Goal: Task Accomplishment & Management: Manage account settings

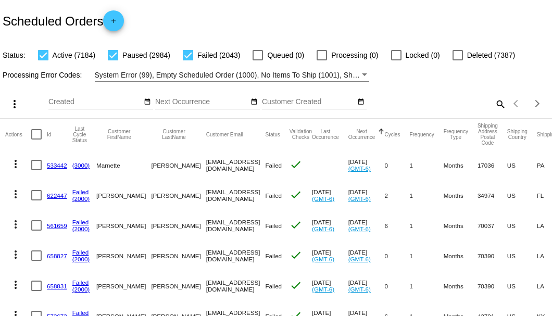
click at [497, 112] on mat-icon "search" at bounding box center [500, 104] width 12 height 16
click at [497, 106] on input "Search" at bounding box center [437, 102] width 137 height 8
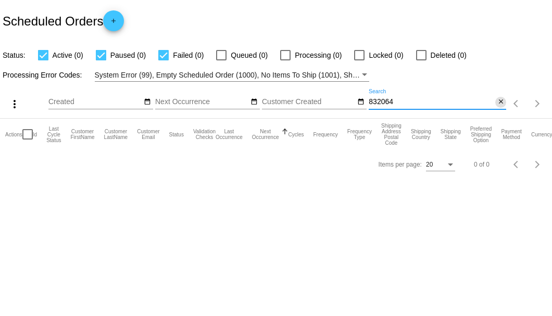
type input "832064"
click at [502, 106] on mat-icon "close" at bounding box center [500, 102] width 7 height 8
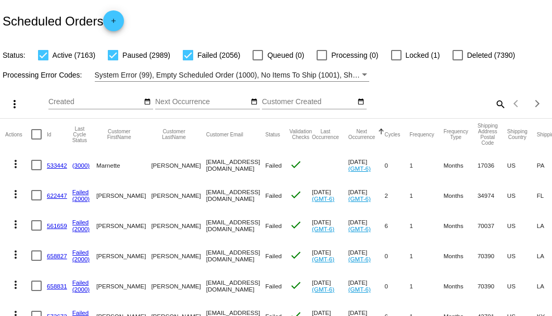
click at [494, 112] on mat-icon "search" at bounding box center [500, 104] width 12 height 16
click at [492, 106] on input "Search" at bounding box center [437, 102] width 137 height 8
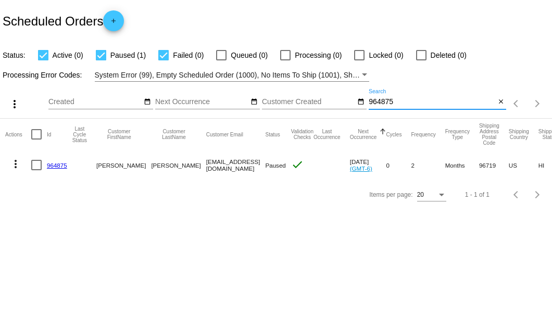
type input "964875"
click at [59, 165] on link "964875" at bounding box center [57, 165] width 20 height 7
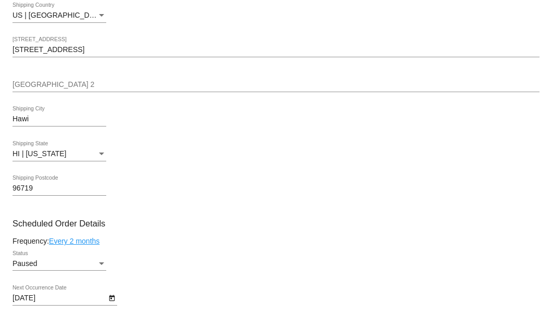
scroll to position [486, 0]
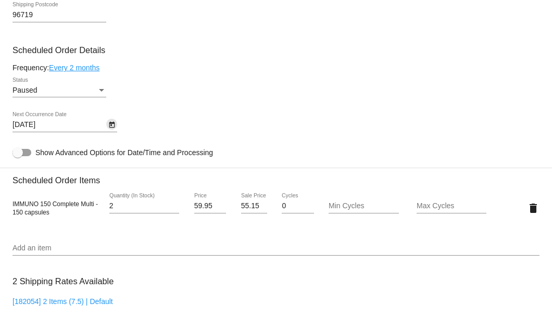
click at [111, 128] on icon "Open calendar" at bounding box center [111, 125] width 7 height 12
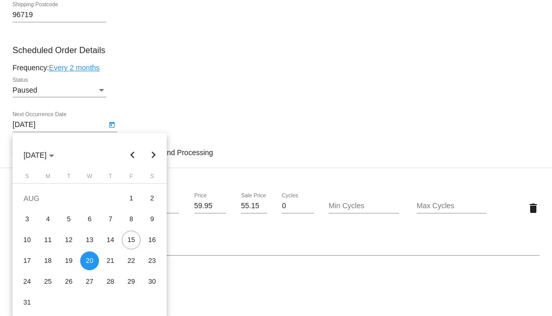
click at [154, 155] on button "Next month" at bounding box center [153, 155] width 21 height 21
click at [48, 218] on div "1" at bounding box center [48, 219] width 19 height 19
type input "9/1/2025"
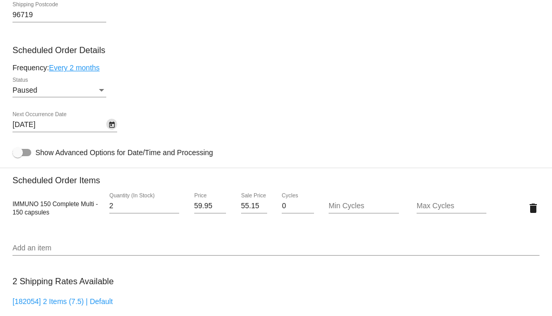
click at [100, 91] on div "Status" at bounding box center [101, 90] width 5 height 3
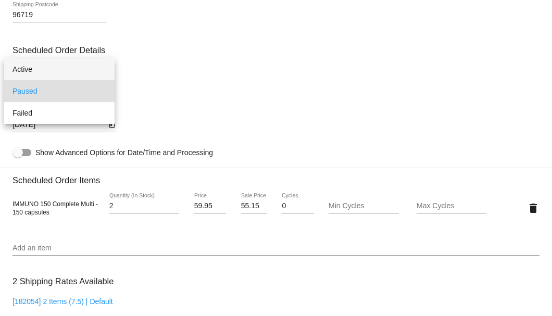
click at [94, 60] on span "Active" at bounding box center [59, 69] width 94 height 22
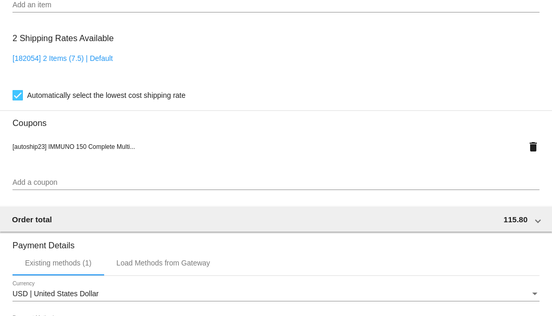
scroll to position [911, 0]
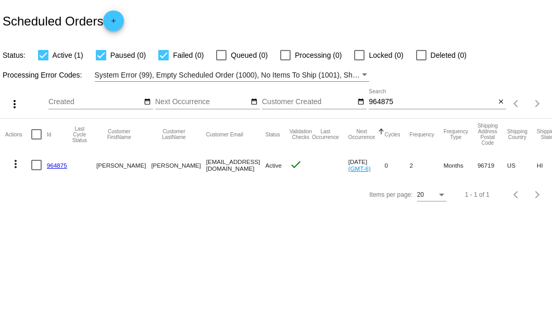
click at [56, 165] on link "964875" at bounding box center [57, 165] width 20 height 7
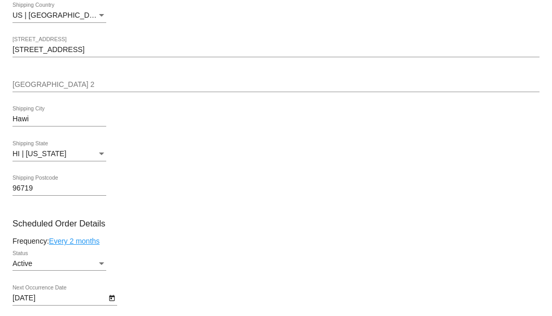
scroll to position [451, 0]
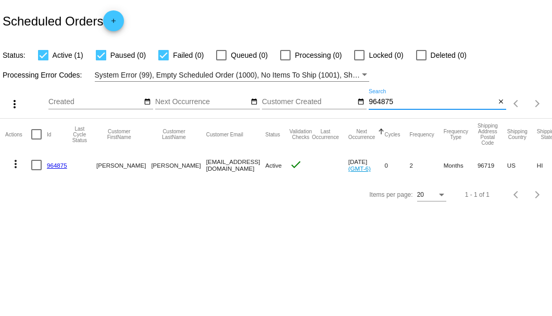
click at [383, 102] on input "964875" at bounding box center [432, 102] width 127 height 8
paste input "kietur@wideopenwest.com"
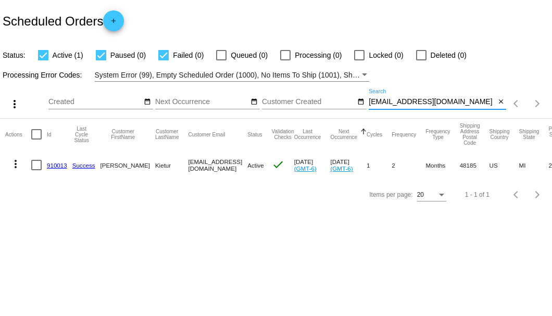
type input "kietur@wideopenwest.com"
click at [59, 162] on link "910013" at bounding box center [57, 165] width 20 height 7
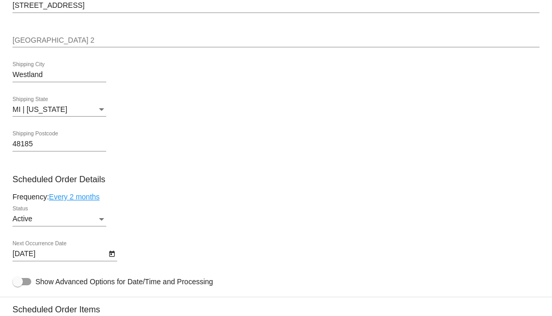
scroll to position [625, 0]
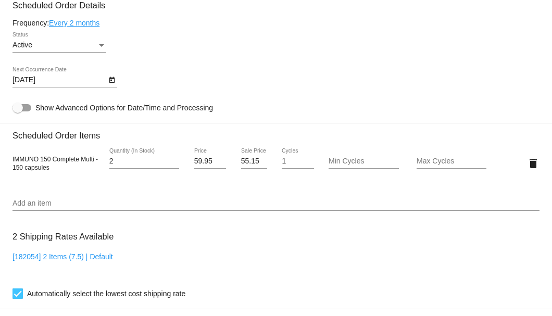
click at [110, 82] on icon "Open calendar" at bounding box center [111, 80] width 7 height 12
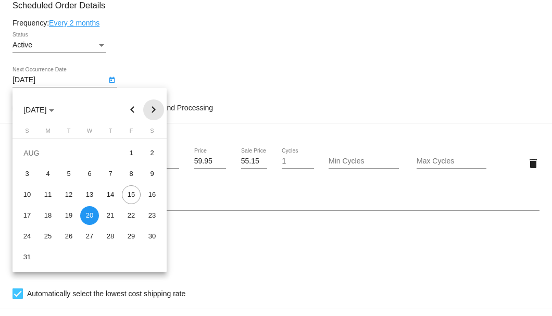
click at [153, 109] on button "Next month" at bounding box center [153, 109] width 21 height 21
click at [48, 219] on div "20" at bounding box center [48, 215] width 19 height 19
type input "10/20/2025"
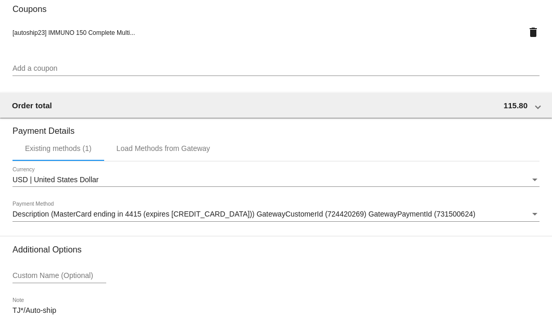
scroll to position [1005, 0]
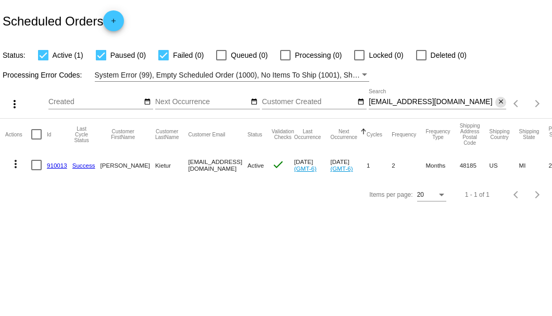
click at [503, 102] on mat-icon "close" at bounding box center [500, 102] width 7 height 8
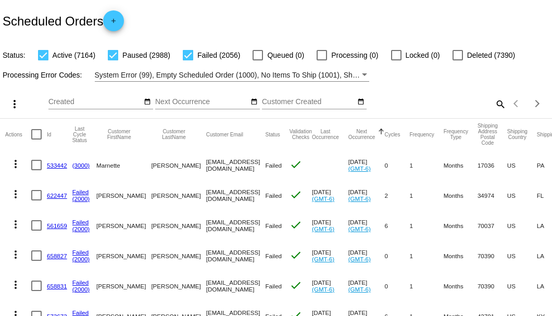
click at [498, 112] on mat-icon "search" at bounding box center [500, 104] width 12 height 16
click at [498, 106] on input "Search" at bounding box center [437, 102] width 137 height 8
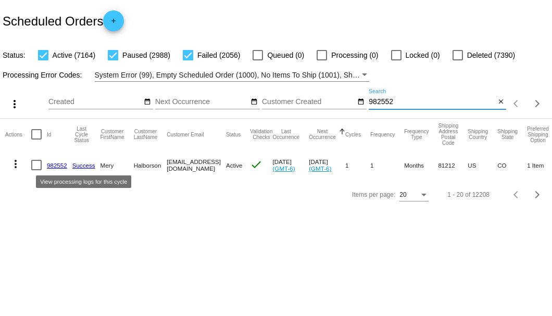
type input "982552"
click at [57, 165] on link "982552" at bounding box center [57, 165] width 20 height 7
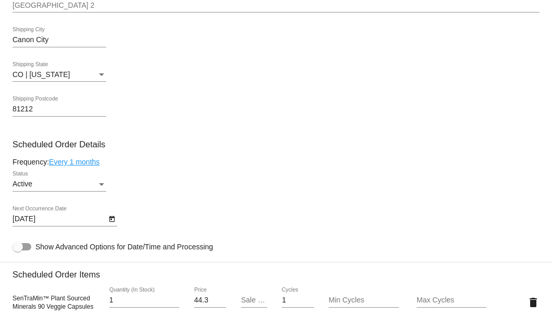
scroll to position [521, 0]
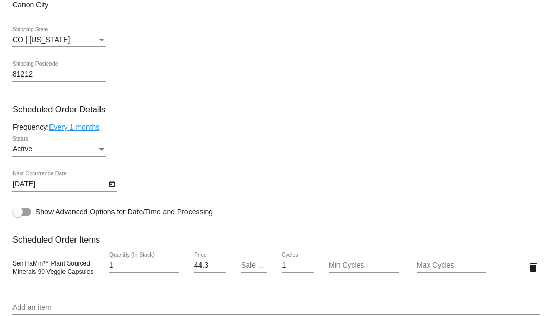
click at [110, 188] on icon "Open calendar" at bounding box center [111, 184] width 7 height 12
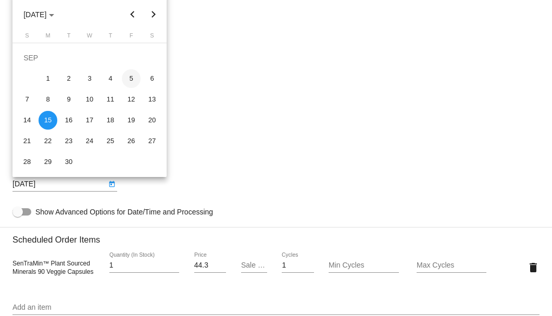
click at [129, 76] on div "5" at bounding box center [131, 78] width 19 height 19
type input "9/5/2025"
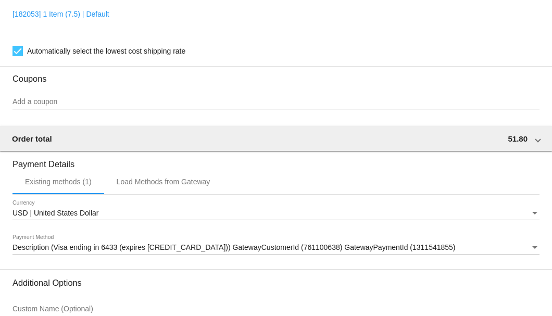
scroll to position [968, 0]
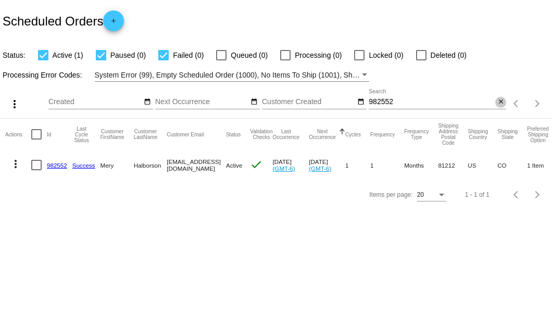
click at [499, 104] on mat-icon "close" at bounding box center [500, 102] width 7 height 8
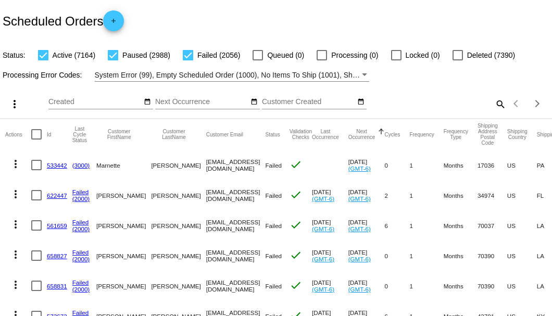
click at [495, 112] on mat-icon "search" at bounding box center [500, 104] width 12 height 16
click at [495, 106] on input "Search" at bounding box center [437, 102] width 137 height 8
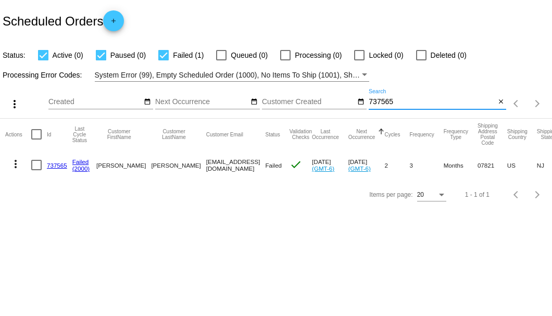
type input "737565"
click at [54, 165] on link "737565" at bounding box center [57, 165] width 20 height 7
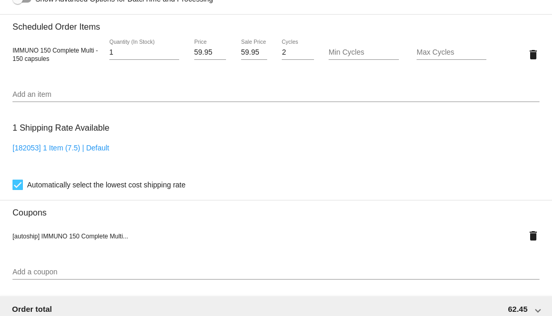
scroll to position [625, 0]
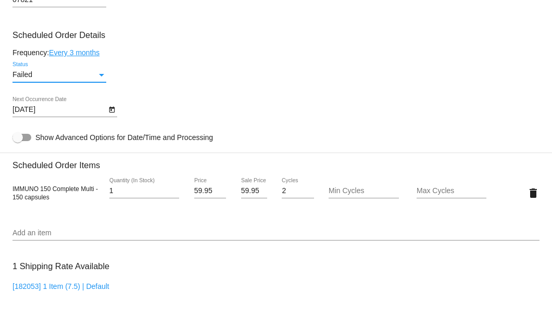
click at [105, 75] on div "Status" at bounding box center [101, 75] width 9 height 8
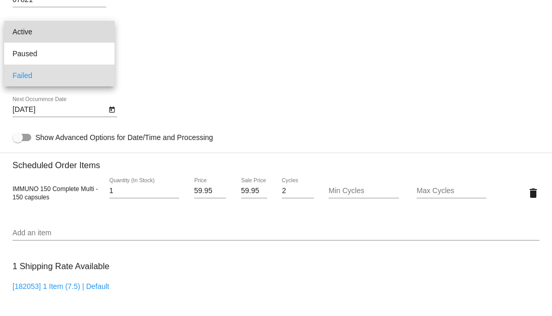
click at [77, 32] on span "Active" at bounding box center [59, 32] width 94 height 22
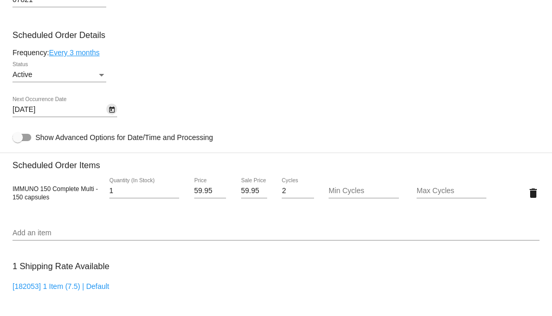
click at [114, 111] on icon "Open calendar" at bounding box center [112, 110] width 6 height 6
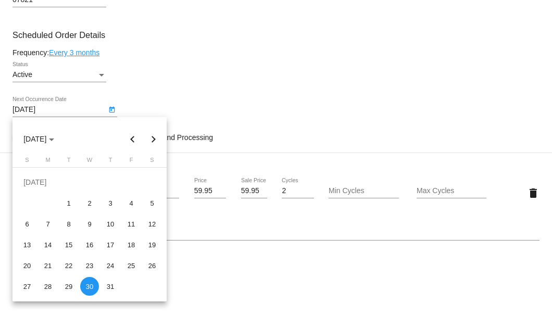
click at [153, 141] on button "Next month" at bounding box center [153, 139] width 21 height 21
click at [133, 225] on div "15" at bounding box center [131, 224] width 19 height 19
type input "[DATE]"
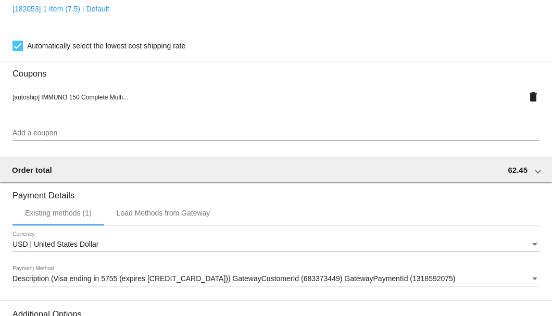
scroll to position [1034, 0]
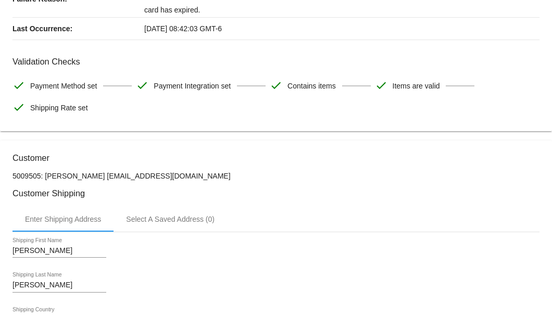
scroll to position [0, 0]
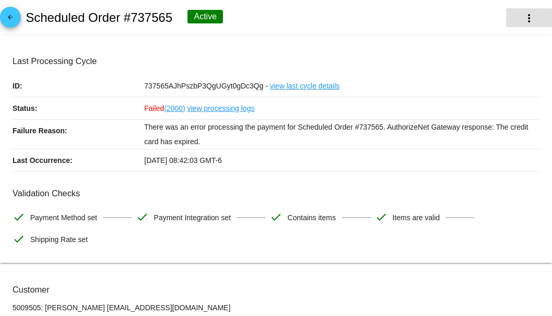
click at [526, 26] on button "more_vert" at bounding box center [529, 17] width 46 height 19
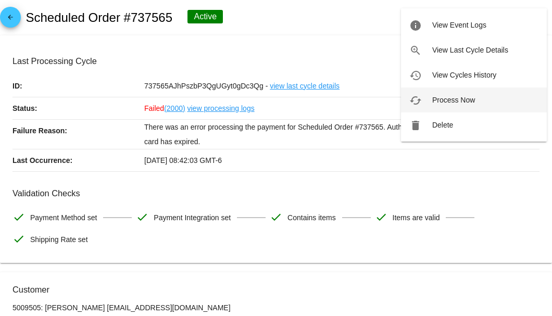
click at [452, 100] on span "Process Now" at bounding box center [453, 100] width 43 height 8
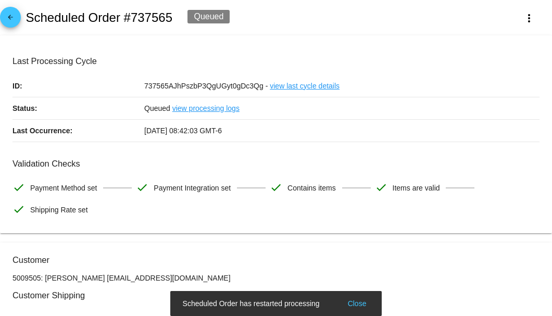
scroll to position [69, 0]
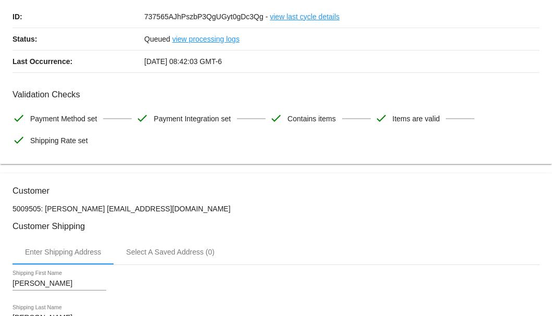
drag, startPoint x: 172, startPoint y: 208, endPoint x: 96, endPoint y: 207, distance: 76.0
click at [96, 207] on p "5009505: Kathleen Emley emley305@gmail.com" at bounding box center [275, 209] width 527 height 8
click at [173, 195] on h3 "Customer" at bounding box center [275, 191] width 527 height 10
drag, startPoint x: 171, startPoint y: 207, endPoint x: 99, endPoint y: 209, distance: 71.9
click at [99, 209] on p "5009505: Kathleen Emley emley305@gmail.com" at bounding box center [275, 209] width 527 height 8
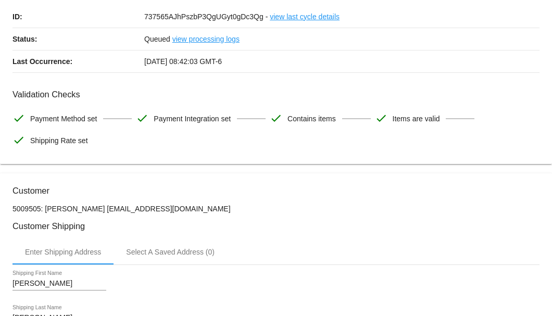
copy p "[EMAIL_ADDRESS][DOMAIN_NAME]"
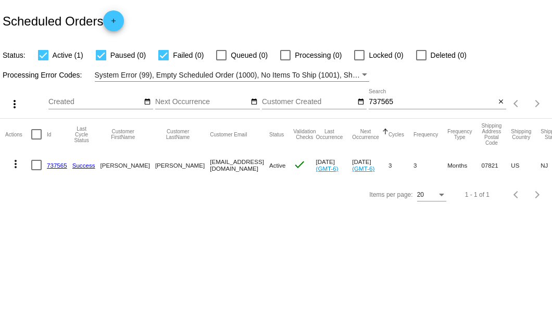
click at [388, 101] on input "737565" at bounding box center [432, 102] width 127 height 8
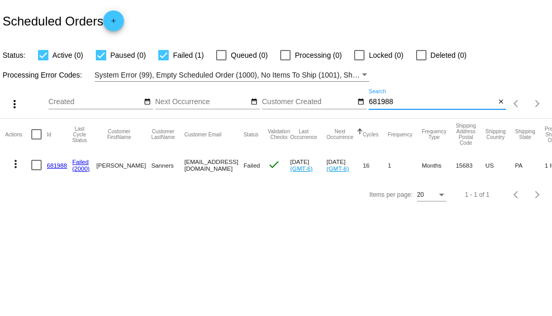
type input "681988"
click at [58, 164] on link "681988" at bounding box center [57, 165] width 20 height 7
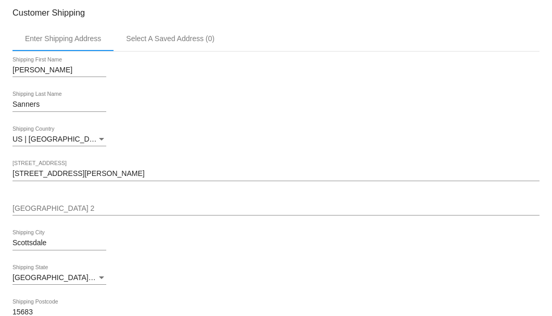
scroll to position [278, 0]
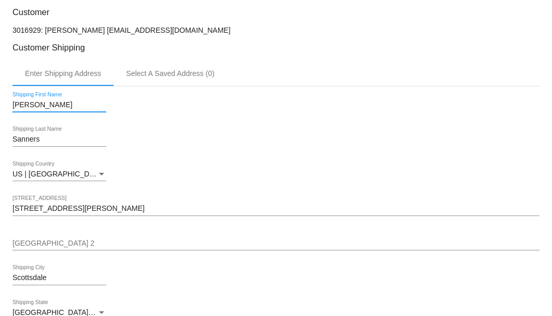
drag, startPoint x: 14, startPoint y: 102, endPoint x: 33, endPoint y: 102, distance: 19.8
click at [33, 102] on input "[PERSON_NAME]" at bounding box center [59, 105] width 94 height 8
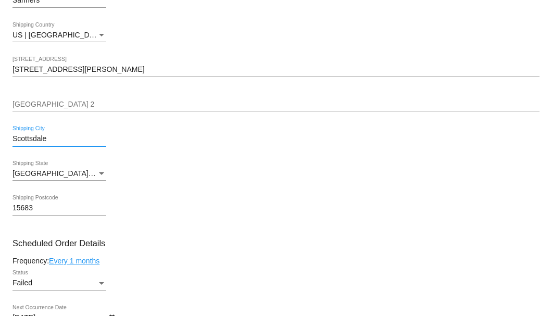
click at [37, 137] on input "Scottsdale" at bounding box center [59, 139] width 94 height 8
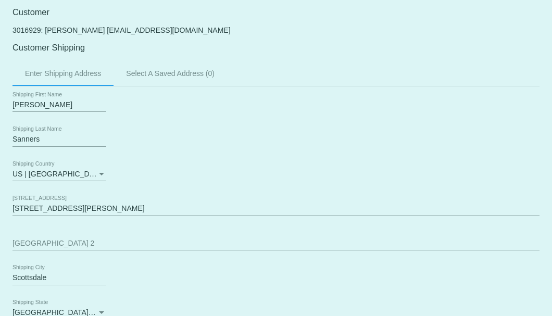
drag, startPoint x: 188, startPoint y: 27, endPoint x: 118, endPoint y: 28, distance: 70.3
click at [118, 28] on p "3016929: [PERSON_NAME] [EMAIL_ADDRESS][DOMAIN_NAME]" at bounding box center [275, 30] width 527 height 8
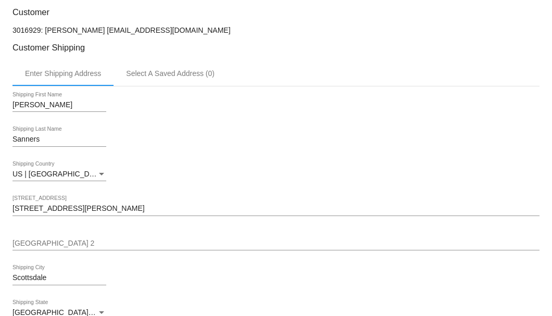
drag, startPoint x: 190, startPoint y: 28, endPoint x: 104, endPoint y: 28, distance: 85.4
click at [104, 28] on p "3016929: [PERSON_NAME] [EMAIL_ADDRESS][DOMAIN_NAME]" at bounding box center [275, 30] width 527 height 8
copy p "[EMAIL_ADDRESS][DOMAIN_NAME]"
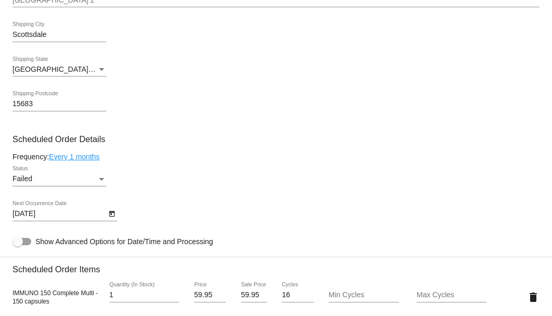
scroll to position [555, 0]
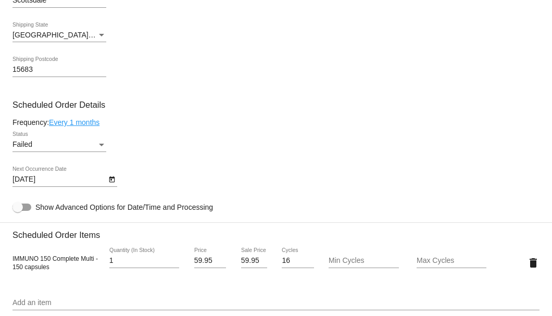
click at [96, 142] on div "Failed" at bounding box center [54, 145] width 84 height 8
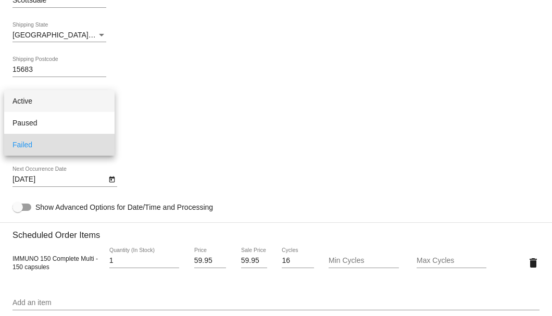
click at [92, 102] on span "Active" at bounding box center [59, 101] width 94 height 22
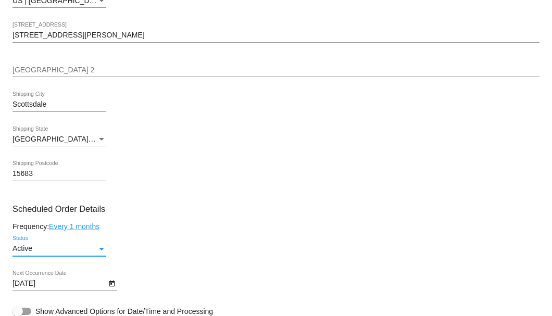
scroll to position [625, 0]
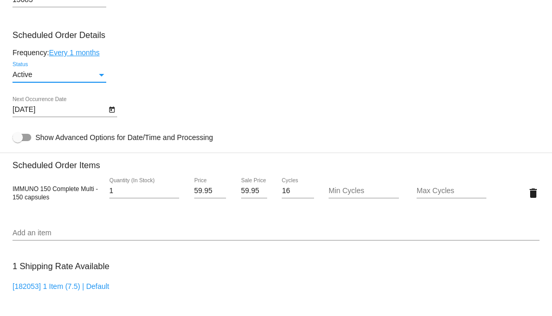
click at [114, 111] on icon "Open calendar" at bounding box center [112, 110] width 6 height 6
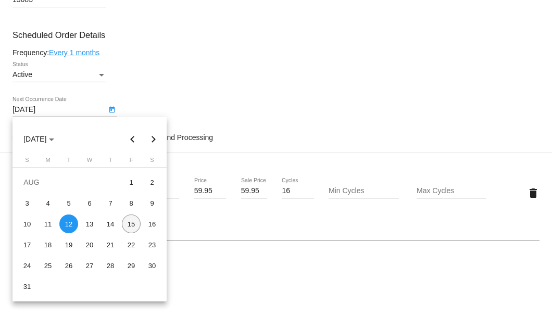
click at [129, 220] on div "15" at bounding box center [131, 224] width 19 height 19
type input "8/15/2025"
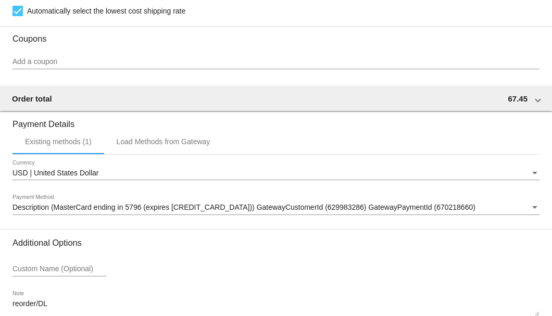
scroll to position [998, 0]
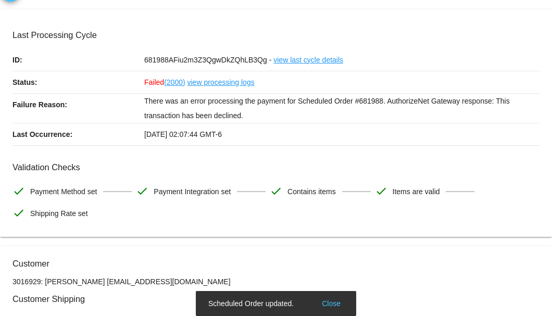
scroll to position [0, 0]
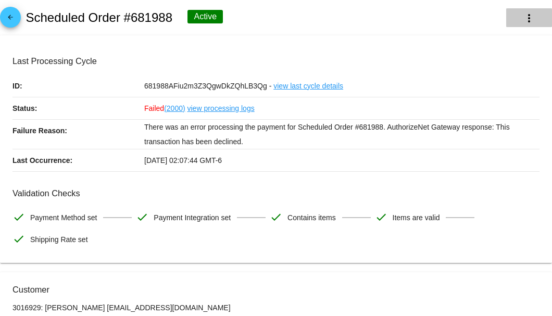
click at [524, 21] on mat-icon "more_vert" at bounding box center [529, 18] width 12 height 12
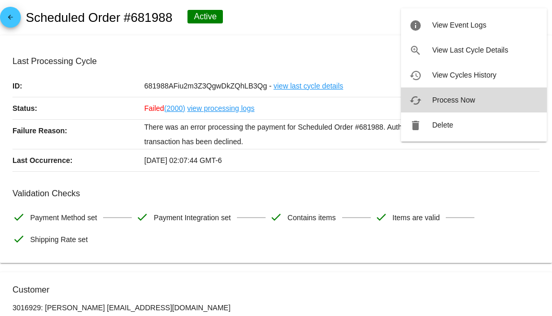
click at [445, 99] on span "Process Now" at bounding box center [453, 100] width 43 height 8
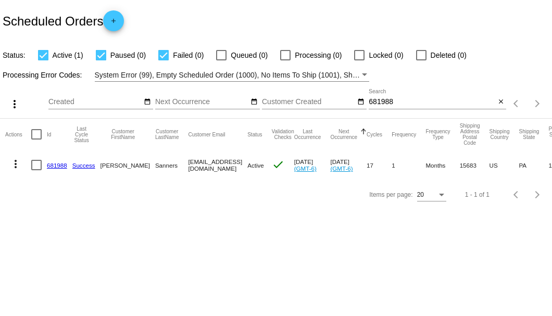
click at [61, 165] on link "681988" at bounding box center [57, 165] width 20 height 7
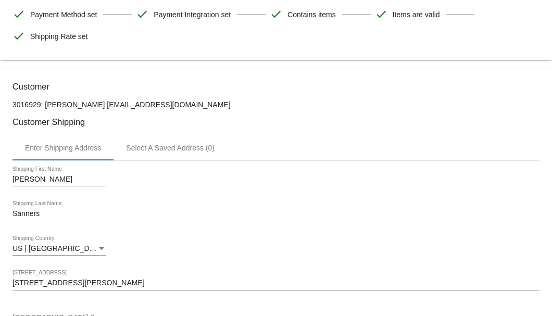
scroll to position [34, 0]
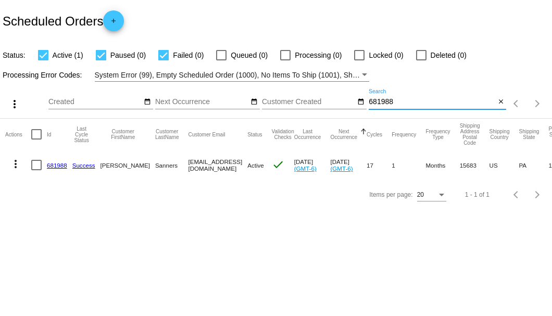
click at [385, 98] on input "681988" at bounding box center [432, 102] width 127 height 8
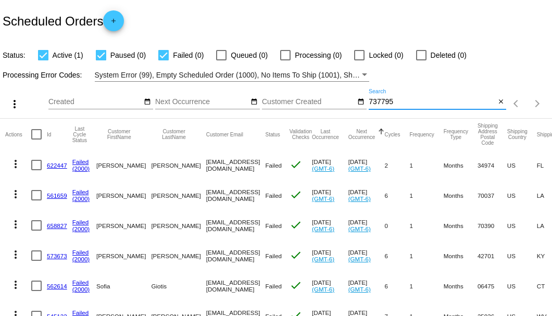
type input "737795"
click at [163, 58] on div at bounding box center [163, 55] width 10 height 10
click at [163, 60] on input "Failed (0)" at bounding box center [163, 60] width 1 height 1
checkbox input "false"
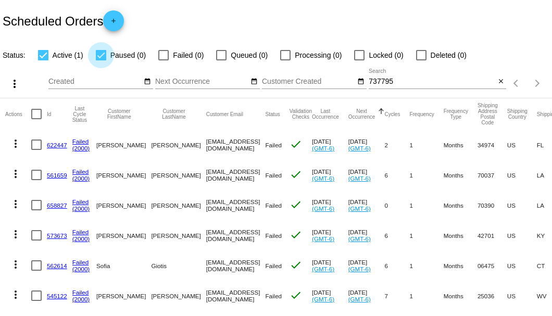
click at [100, 56] on div at bounding box center [101, 55] width 10 height 10
click at [100, 60] on input "Paused (0)" at bounding box center [100, 60] width 1 height 1
checkbox input "false"
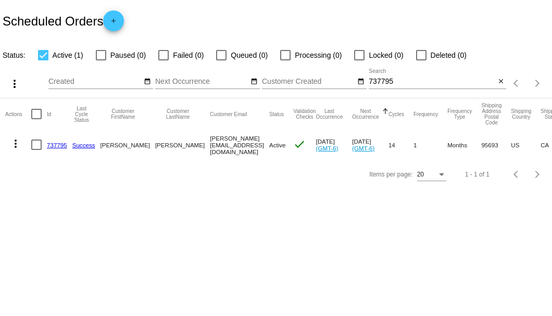
click at [61, 146] on link "737795" at bounding box center [57, 145] width 20 height 7
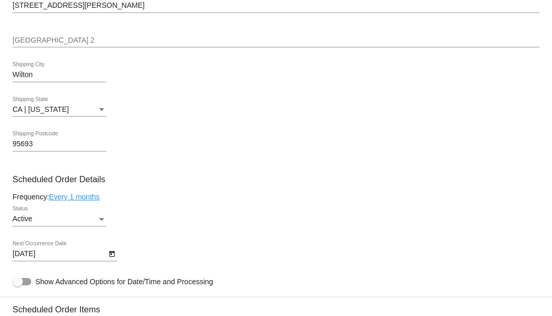
scroll to position [555, 0]
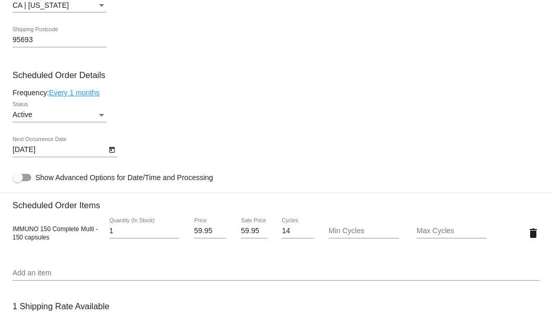
click at [108, 150] on icon "Open calendar" at bounding box center [111, 150] width 7 height 12
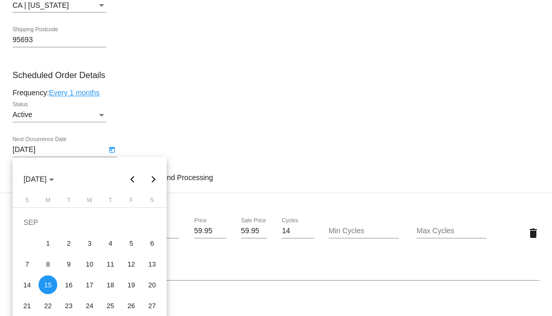
click at [151, 178] on button "Next month" at bounding box center [153, 179] width 21 height 21
click at [89, 263] on div "15" at bounding box center [89, 264] width 19 height 19
type input "[DATE]"
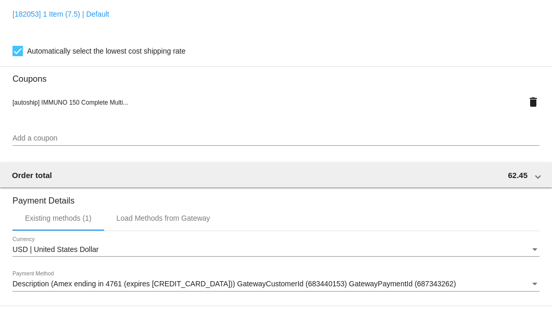
scroll to position [1005, 0]
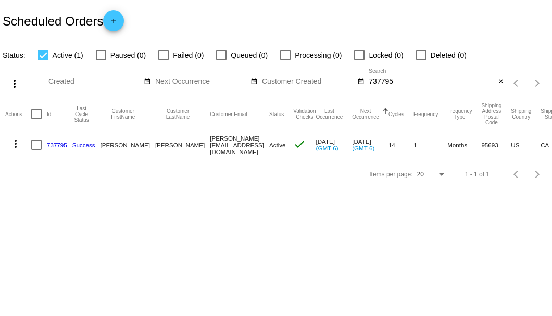
click at [3, 228] on body "Scheduled Orders add Status: Active (1) Paused (0) Failed (0) Queued (0) Proces…" at bounding box center [276, 158] width 552 height 316
click at [371, 76] on div "737795 Search" at bounding box center [432, 79] width 127 height 20
click at [377, 84] on input "737795" at bounding box center [432, 82] width 127 height 8
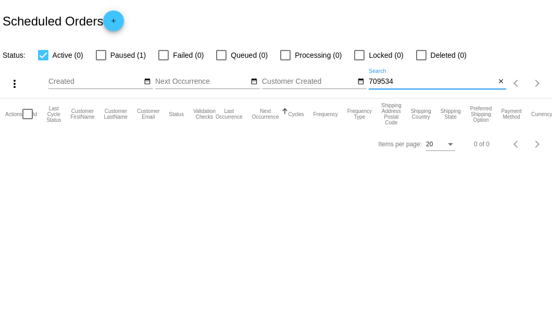
type input "709534"
click at [100, 57] on div at bounding box center [101, 55] width 10 height 10
click at [100, 60] on input "Paused (1)" at bounding box center [100, 60] width 1 height 1
checkbox input "true"
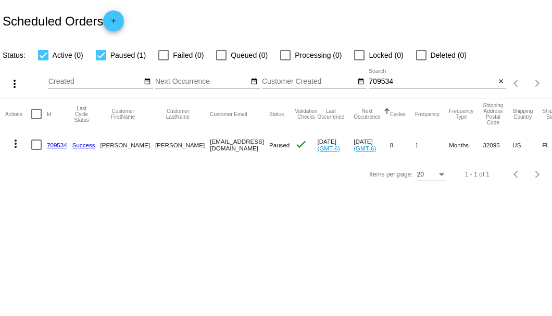
click at [63, 146] on link "709534" at bounding box center [57, 145] width 20 height 7
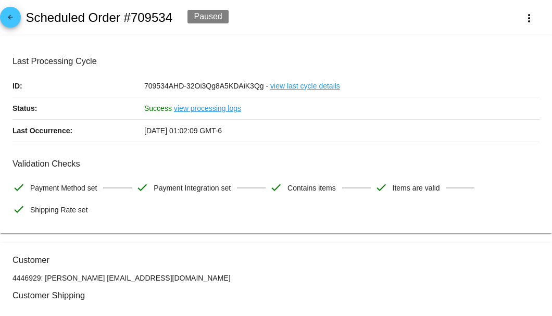
click at [278, 122] on div "[DATE] 01:02:09 GMT-6" at bounding box center [341, 131] width 395 height 22
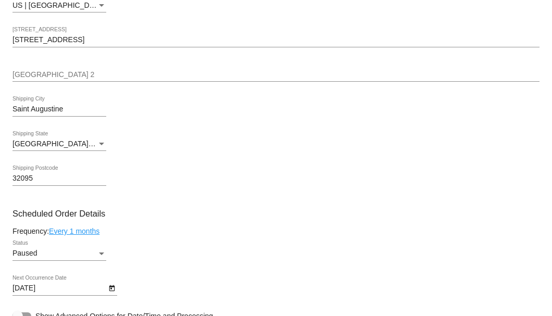
scroll to position [555, 0]
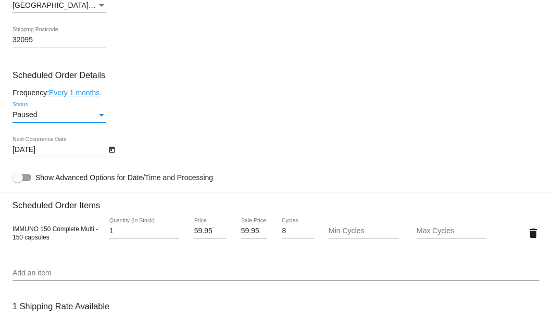
click at [102, 117] on div "Status" at bounding box center [101, 115] width 9 height 8
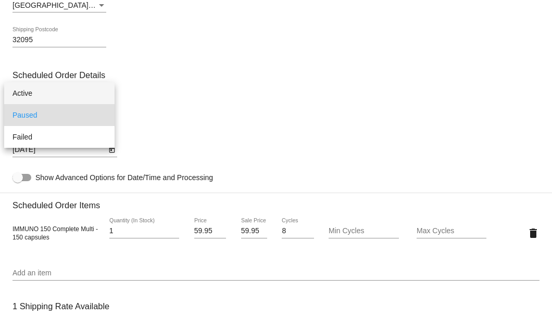
click at [88, 96] on span "Active" at bounding box center [59, 93] width 94 height 22
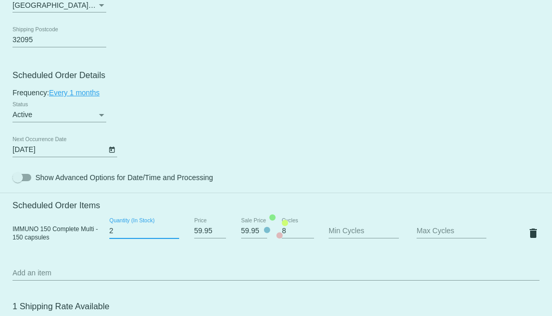
type input "2"
click at [172, 228] on input "2" at bounding box center [144, 231] width 70 height 8
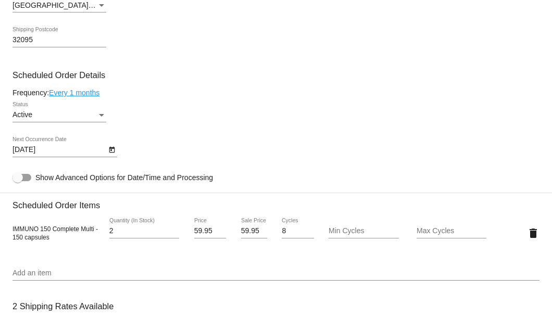
drag, startPoint x: 237, startPoint y: 231, endPoint x: 257, endPoint y: 232, distance: 19.3
click at [257, 232] on div "59.95 Sale Price" at bounding box center [254, 233] width 44 height 30
drag, startPoint x: 241, startPoint y: 233, endPoint x: 257, endPoint y: 231, distance: 16.3
click at [257, 231] on input "59.95" at bounding box center [254, 231] width 26 height 8
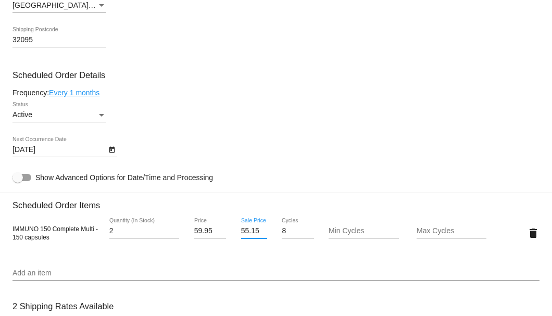
scroll to position [729, 0]
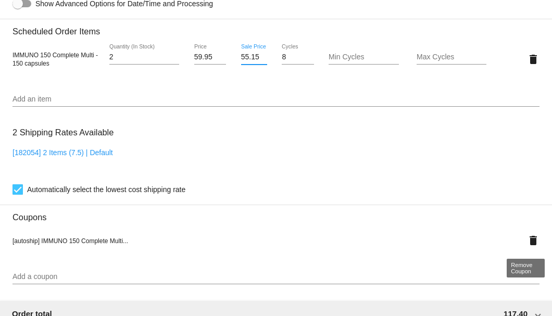
type input "55.15"
click at [528, 242] on mat-card "Customer 4446929: Marilyn Finnefrock marilynfinnefrock@gmail.com Customer Shipp…" at bounding box center [276, 53] width 552 height 1078
click at [528, 238] on mat-icon "delete" at bounding box center [533, 240] width 12 height 12
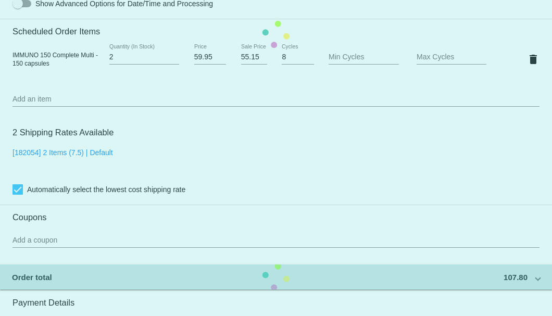
scroll to position [798, 0]
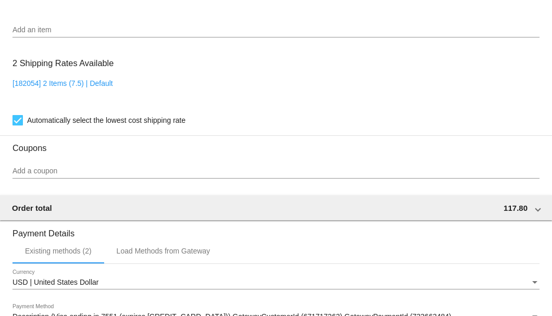
click at [140, 165] on div "Add a coupon" at bounding box center [275, 168] width 527 height 20
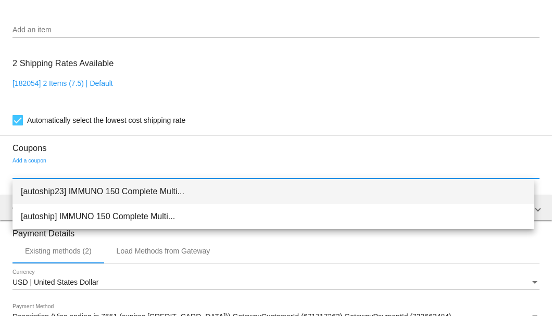
click at [70, 185] on span "[autoship23] IMMUNO 150 Complete Multi..." at bounding box center [273, 191] width 505 height 25
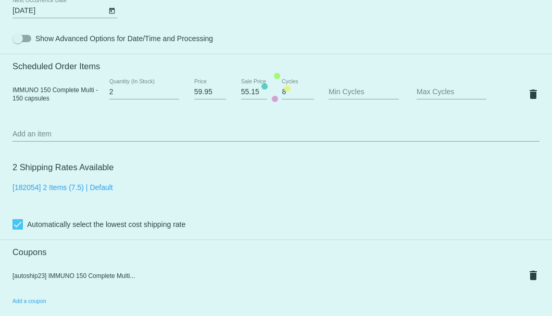
scroll to position [590, 0]
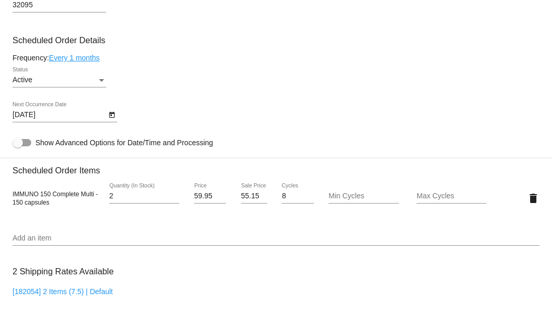
click at [90, 58] on link "Every 1 months" at bounding box center [74, 58] width 51 height 8
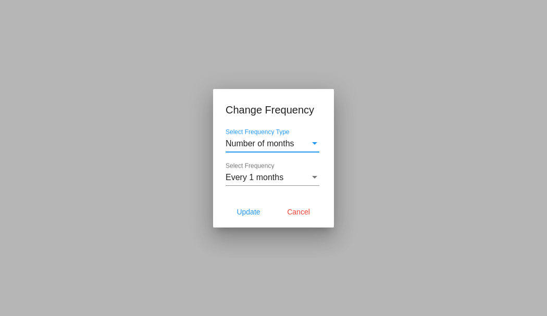
click at [255, 146] on span "Number of months" at bounding box center [259, 143] width 69 height 9
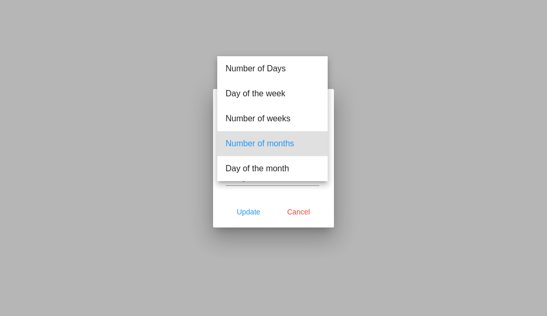
click at [378, 145] on div at bounding box center [273, 158] width 547 height 316
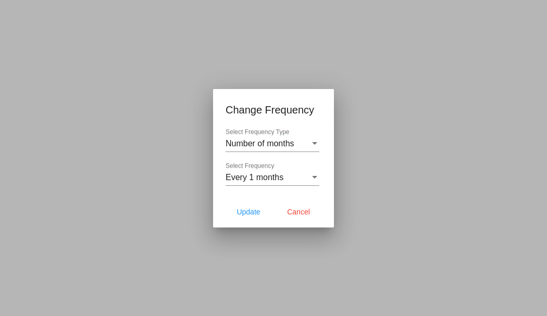
click at [261, 172] on div "Every 1 months Select Frequency" at bounding box center [272, 173] width 94 height 23
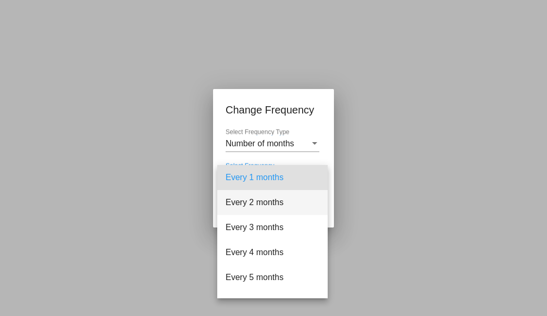
click at [248, 207] on span "Every 2 months" at bounding box center [272, 202] width 94 height 25
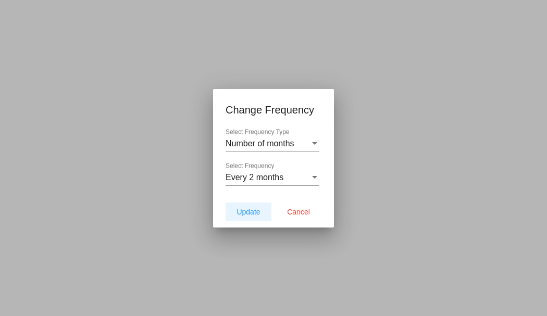
click at [248, 207] on button "Update" at bounding box center [248, 212] width 46 height 19
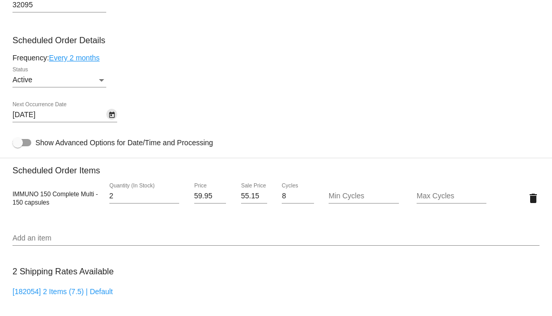
click at [112, 118] on icon "Open calendar" at bounding box center [112, 115] width 6 height 6
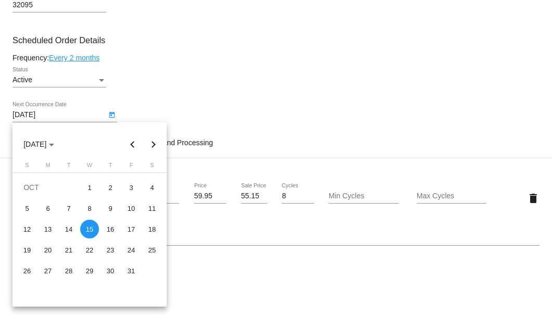
click at [132, 145] on button "Previous month" at bounding box center [132, 144] width 21 height 21
click at [135, 226] on div "15" at bounding box center [131, 229] width 19 height 19
type input "8/15/2025"
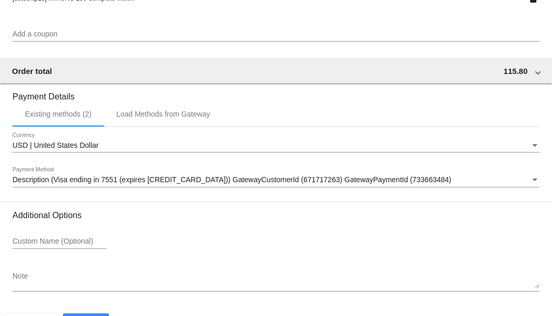
scroll to position [1005, 0]
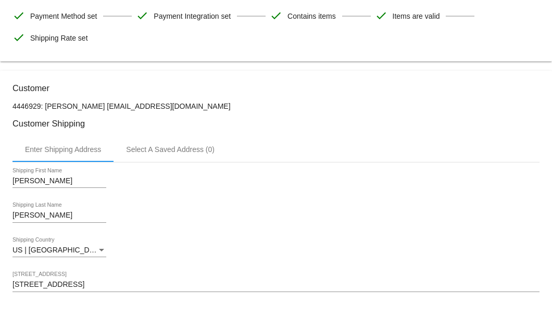
scroll to position [68, 0]
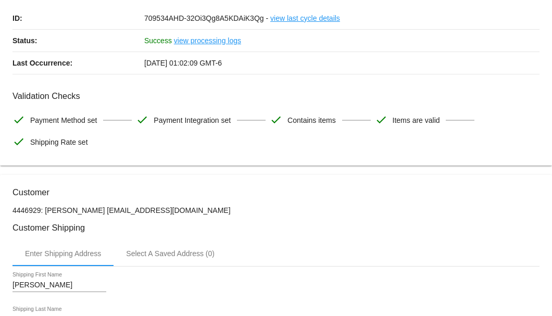
drag, startPoint x: 205, startPoint y: 209, endPoint x: 105, endPoint y: 210, distance: 100.0
click at [105, 210] on p "4446929: Marilyn Finnefrock marilynfinnefrock@gmail.com" at bounding box center [275, 210] width 527 height 8
copy p "[EMAIL_ADDRESS][DOMAIN_NAME]"
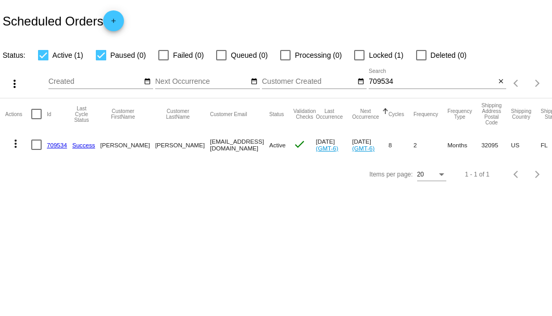
click at [34, 143] on div at bounding box center [36, 145] width 10 height 10
click at [36, 150] on input "checkbox" at bounding box center [36, 150] width 1 height 1
checkbox input "true"
click at [19, 144] on mat-icon "more_vert" at bounding box center [15, 143] width 12 height 12
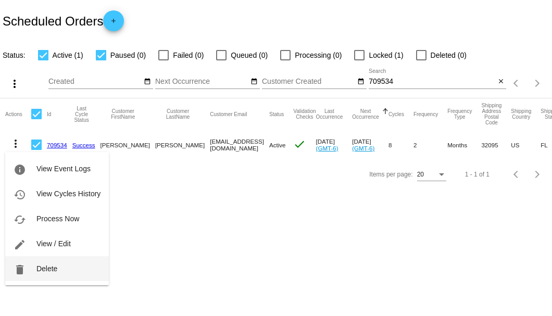
click at [56, 266] on span "Delete" at bounding box center [46, 268] width 21 height 8
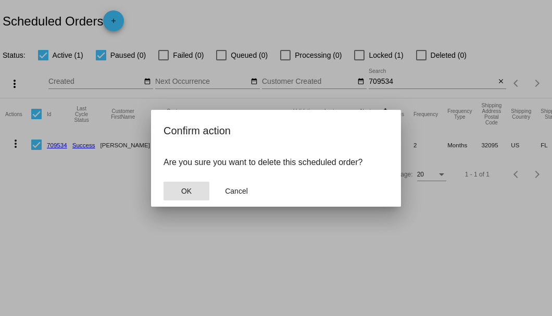
click at [185, 196] on button "OK" at bounding box center [186, 191] width 46 height 19
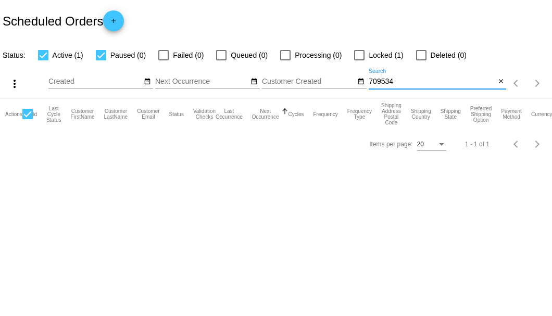
click at [389, 79] on input "709534" at bounding box center [432, 82] width 127 height 8
click at [389, 81] on input "889308" at bounding box center [432, 82] width 127 height 8
type input "889308"
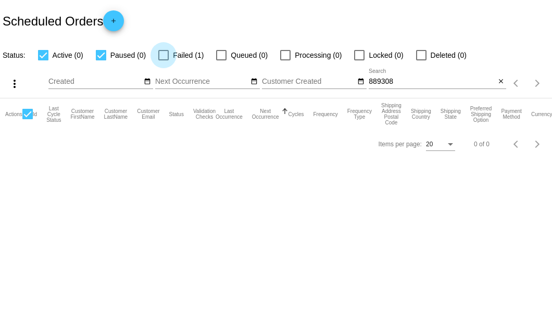
click at [161, 57] on div at bounding box center [163, 55] width 10 height 10
click at [163, 60] on input "Failed (1)" at bounding box center [163, 60] width 1 height 1
checkbox input "true"
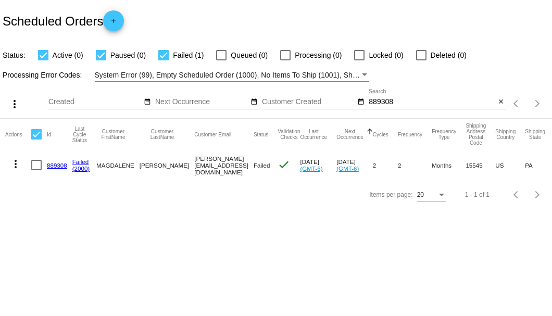
click at [60, 164] on link "889308" at bounding box center [57, 165] width 20 height 7
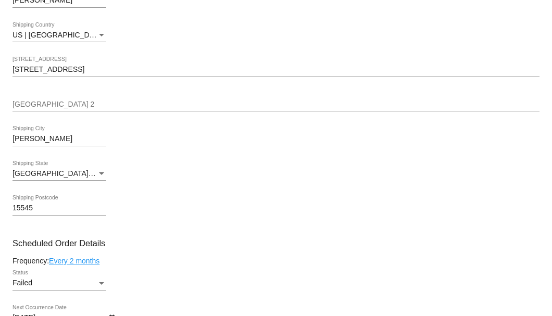
scroll to position [521, 0]
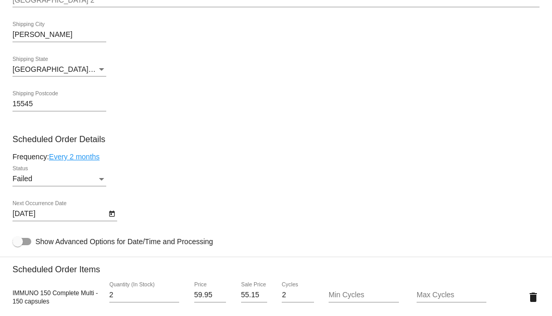
click at [92, 176] on div "Failed" at bounding box center [54, 179] width 84 height 8
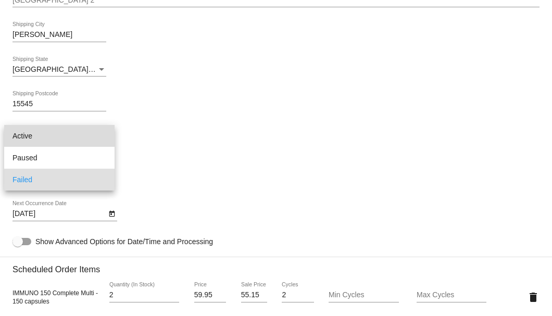
click at [75, 137] on span "Active" at bounding box center [59, 136] width 94 height 22
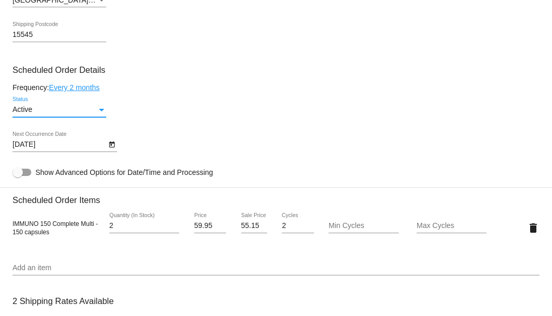
scroll to position [625, 0]
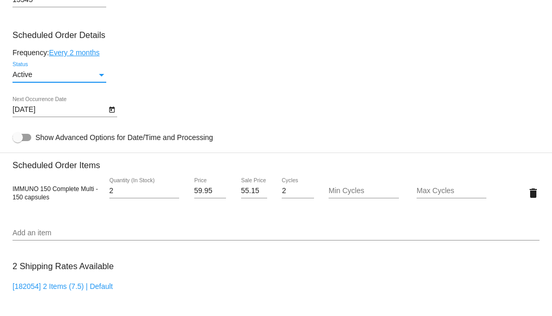
click at [112, 111] on icon "Open calendar" at bounding box center [111, 110] width 7 height 12
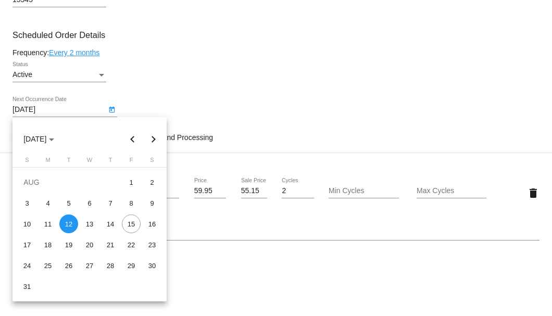
click at [152, 137] on button "Next month" at bounding box center [153, 139] width 21 height 21
click at [131, 244] on div "19" at bounding box center [131, 244] width 19 height 19
type input "9/19/2025"
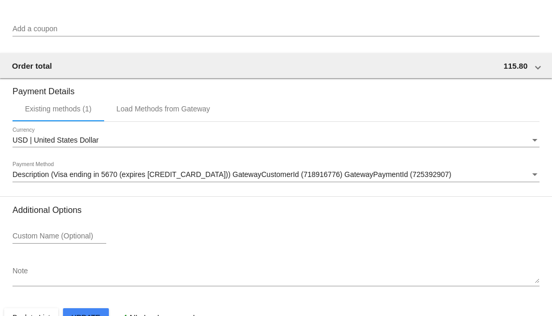
scroll to position [1034, 0]
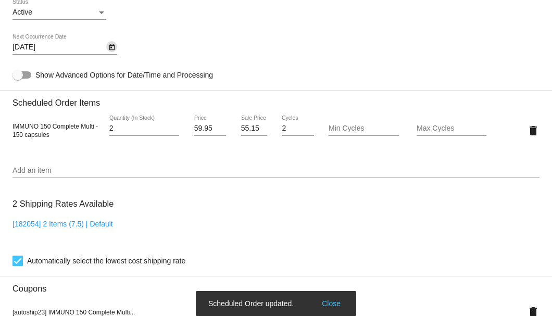
scroll to position [548, 0]
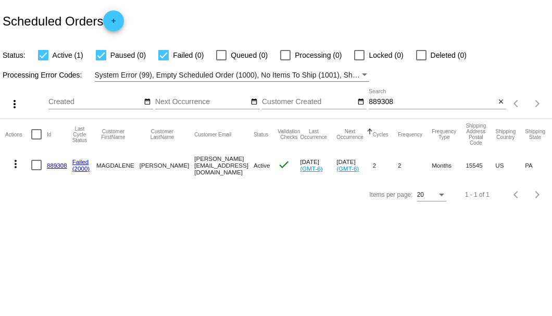
click at [243, 264] on body "Scheduled Orders add Status: Active (1) Paused (0) Failed (0) Queued (0) Proces…" at bounding box center [276, 158] width 552 height 316
click at [381, 102] on input "889308" at bounding box center [432, 102] width 127 height 8
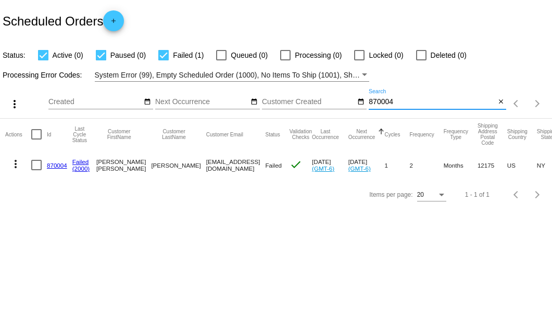
type input "870004"
drag, startPoint x: 161, startPoint y: 166, endPoint x: 268, endPoint y: 169, distance: 106.8
click at [268, 169] on mat-row "more_vert 870004 Failed (2000) Carol ann Siemon 5182871408@ExceptionalProducts.…" at bounding box center [380, 165] width 750 height 30
copy mat-row "5182871408@ExceptionalProducts.org"
click at [55, 167] on link "870004" at bounding box center [57, 165] width 20 height 7
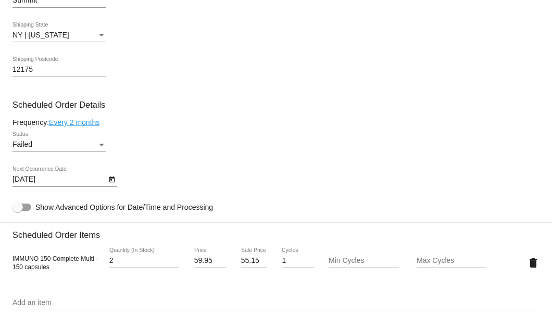
scroll to position [625, 0]
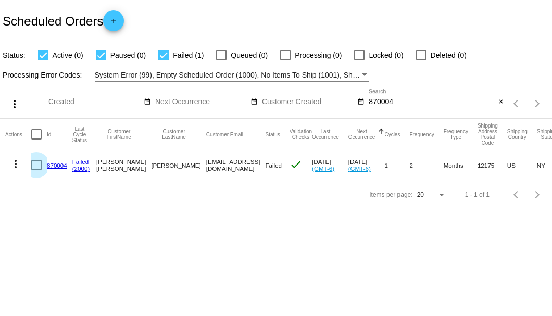
click at [37, 162] on div at bounding box center [36, 165] width 10 height 10
click at [36, 170] on input "checkbox" at bounding box center [36, 170] width 1 height 1
checkbox input "true"
click at [11, 162] on mat-icon "more_vert" at bounding box center [15, 164] width 12 height 12
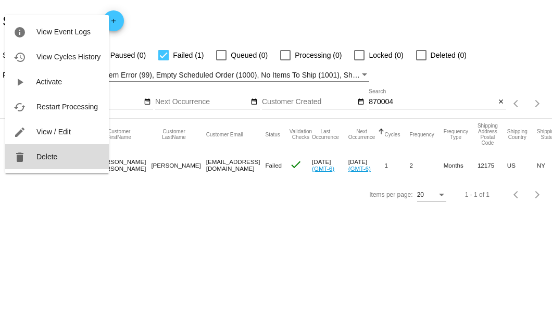
click at [52, 156] on span "Delete" at bounding box center [46, 157] width 21 height 8
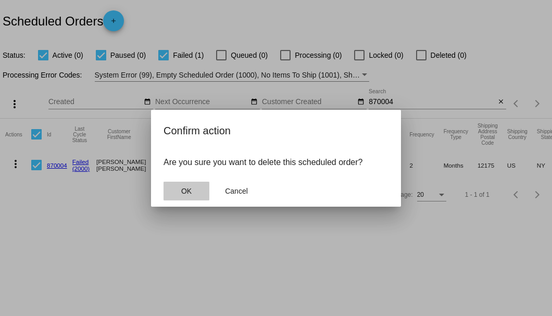
click at [193, 191] on button "OK" at bounding box center [186, 191] width 46 height 19
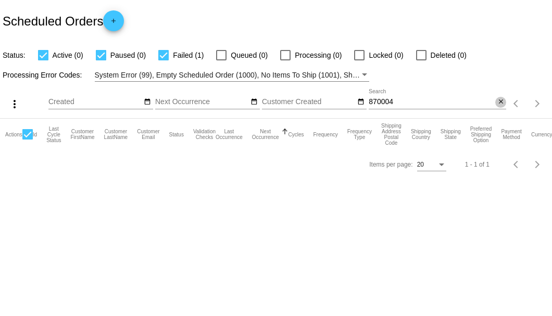
click at [500, 100] on mat-icon "close" at bounding box center [500, 102] width 7 height 8
click at [500, 100] on mat-icon "search" at bounding box center [500, 104] width 12 height 16
click at [500, 100] on input "Search" at bounding box center [437, 102] width 137 height 8
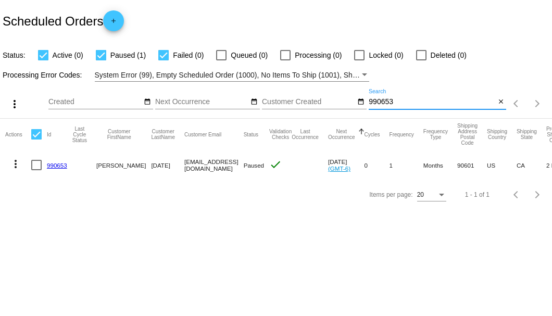
type input "990653"
click at [54, 163] on link "990653" at bounding box center [57, 165] width 20 height 7
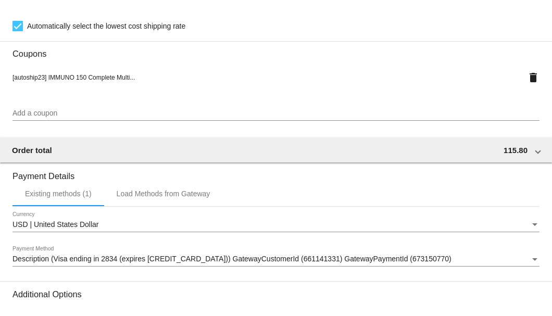
scroll to position [911, 0]
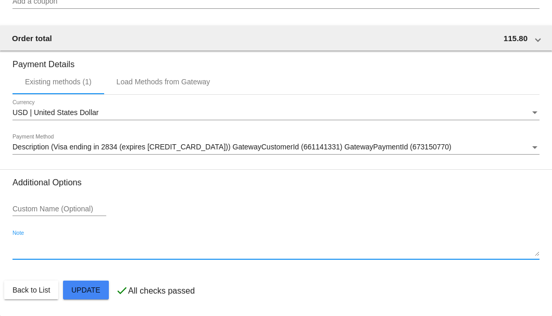
click at [72, 245] on textarea "Note" at bounding box center [275, 247] width 527 height 17
type textarea "8-15 Per Rr req to cancel A/S-SB"
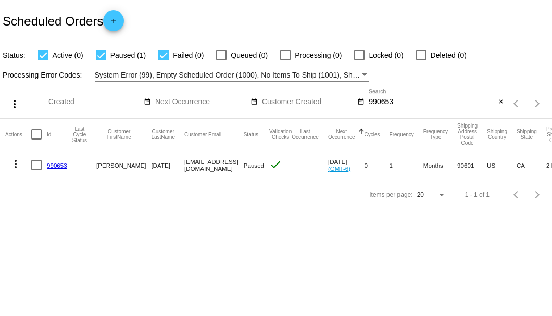
click at [38, 167] on div at bounding box center [36, 165] width 10 height 10
click at [36, 170] on input "checkbox" at bounding box center [36, 170] width 1 height 1
checkbox input "true"
click at [18, 165] on mat-icon "more_vert" at bounding box center [15, 164] width 12 height 12
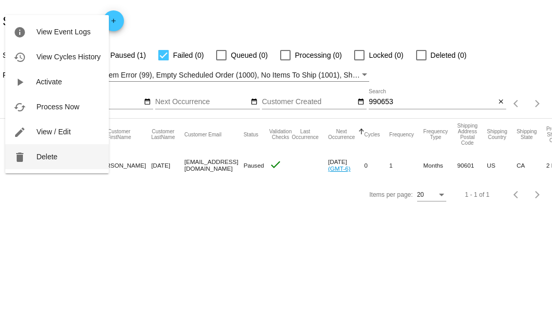
click at [43, 160] on span "Delete" at bounding box center [46, 157] width 21 height 8
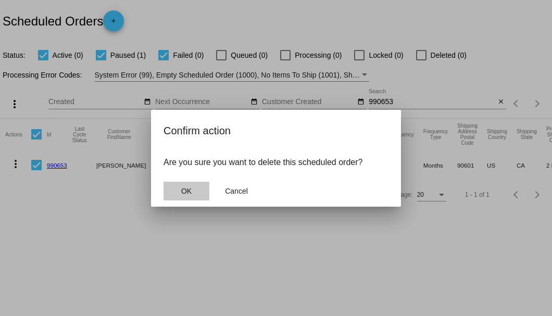
click at [186, 191] on span "OK" at bounding box center [186, 191] width 10 height 8
